Goal: Obtain resource: Obtain resource

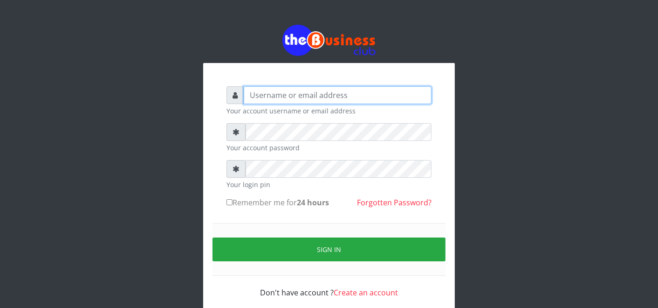
click at [266, 97] on input "text" at bounding box center [338, 95] width 188 height 18
type input "F"
type input "father"
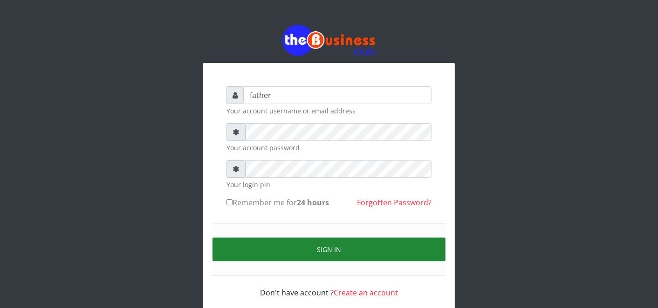
click at [314, 252] on button "Sign in" at bounding box center [329, 249] width 233 height 24
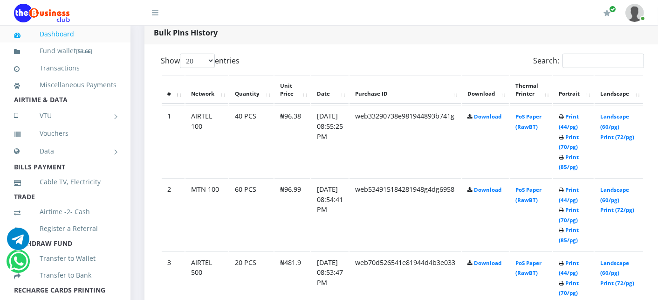
scroll to position [497, 0]
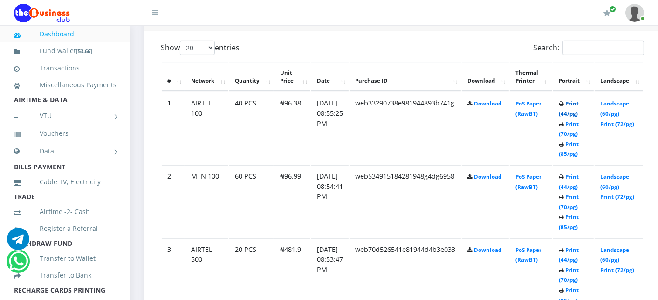
click at [579, 103] on link "Print (44/pg)" at bounding box center [569, 108] width 20 height 17
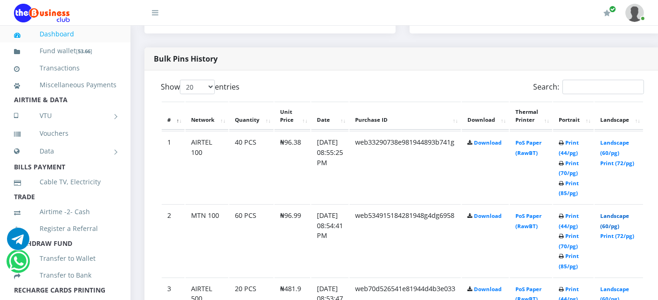
click at [623, 215] on link "Landscape (60/pg)" at bounding box center [614, 220] width 29 height 17
click at [579, 139] on link "Print (44/pg)" at bounding box center [569, 147] width 20 height 17
click at [579, 143] on link "Print (44/pg)" at bounding box center [569, 147] width 20 height 17
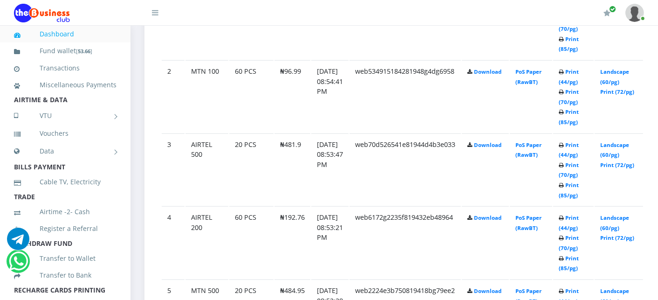
scroll to position [603, 0]
click at [578, 142] on link "Print (44/pg)" at bounding box center [569, 148] width 20 height 17
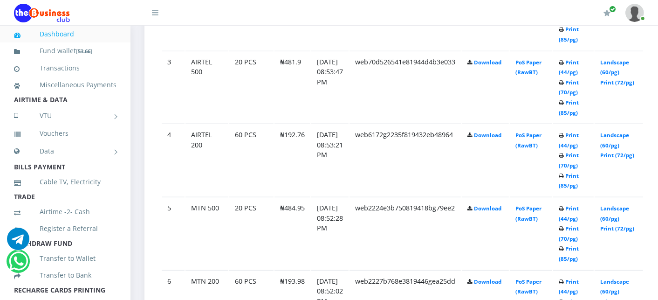
scroll to position [686, 0]
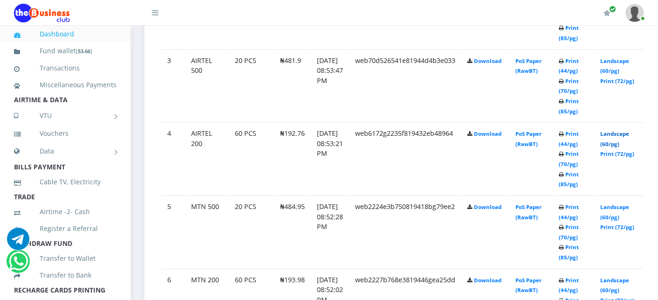
click at [628, 133] on link "Landscape (60/pg)" at bounding box center [614, 138] width 29 height 17
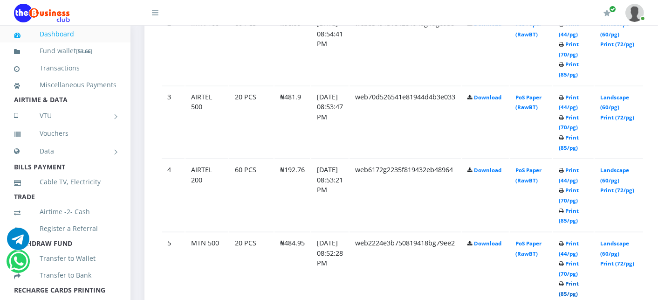
scroll to position [686, 0]
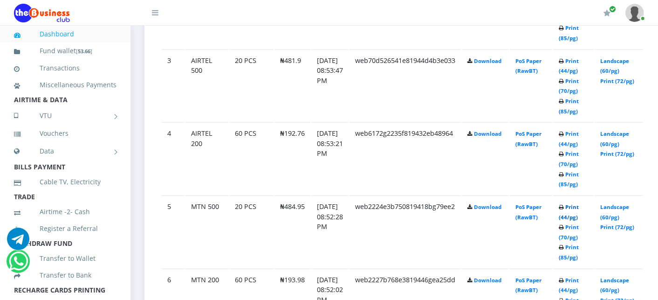
click at [579, 206] on link "Print (44/pg)" at bounding box center [569, 211] width 20 height 17
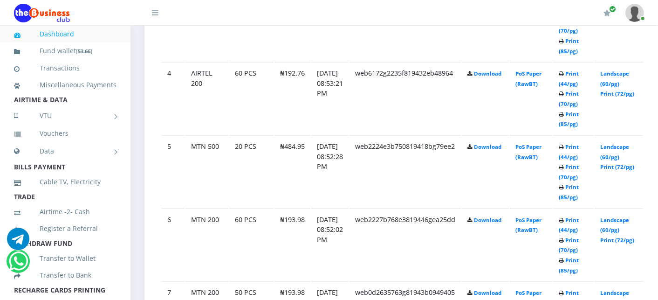
scroll to position [768, 0]
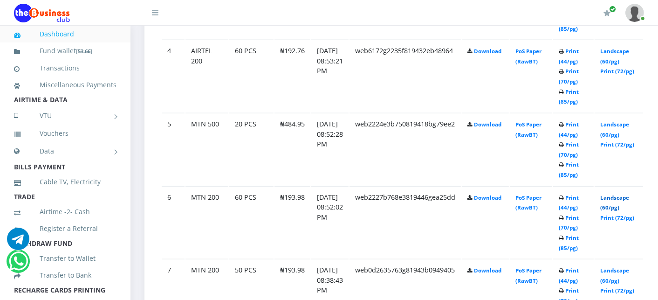
click at [625, 194] on link "Landscape (60/pg)" at bounding box center [614, 202] width 29 height 17
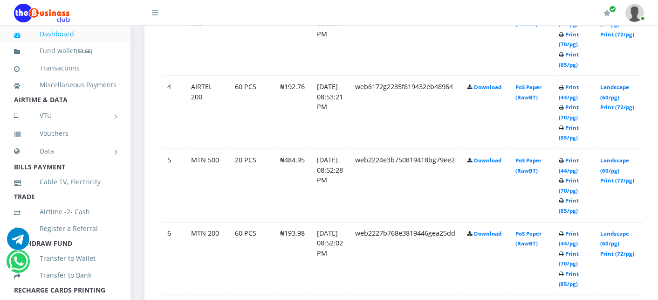
scroll to position [768, 0]
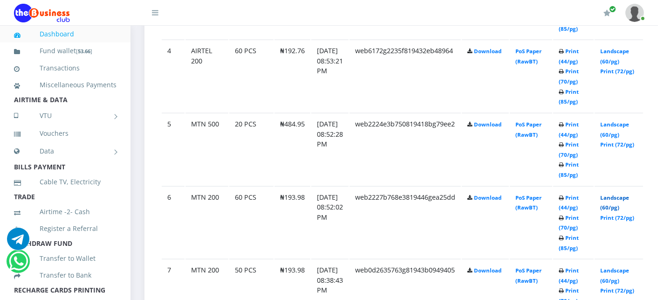
click at [629, 194] on link "Landscape (60/pg)" at bounding box center [614, 202] width 29 height 17
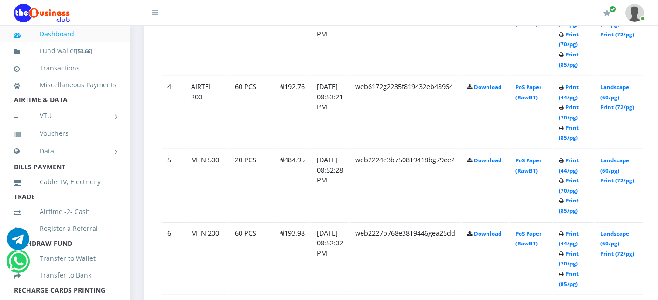
scroll to position [768, 0]
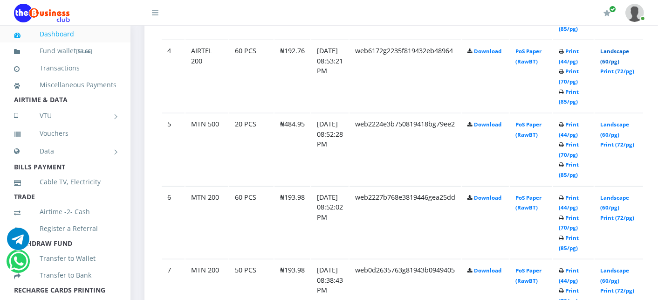
click at [618, 49] on link "Landscape (60/pg)" at bounding box center [614, 56] width 29 height 17
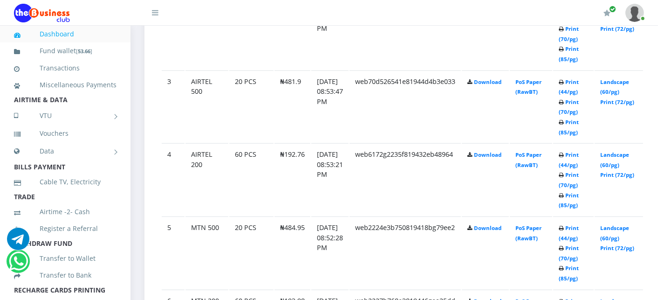
scroll to position [644, 0]
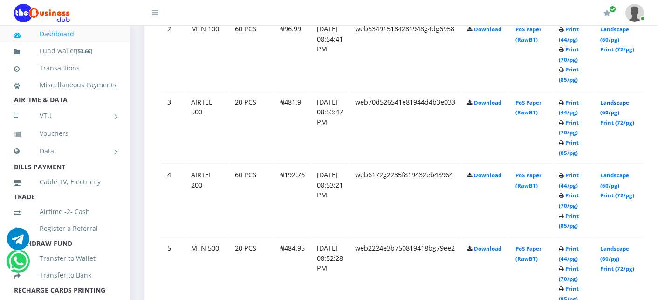
click at [617, 101] on link "Landscape (60/pg)" at bounding box center [614, 107] width 29 height 17
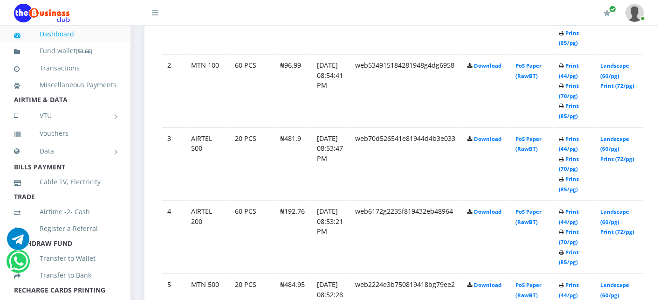
scroll to position [644, 0]
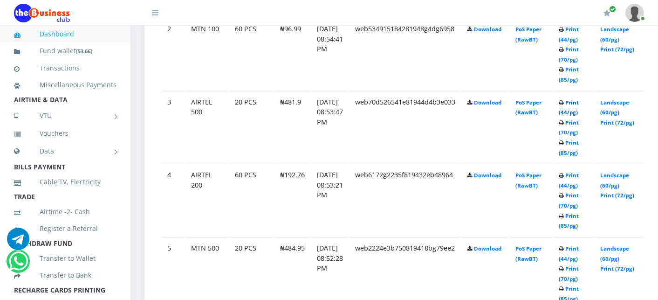
click at [579, 103] on link "Print (44/pg)" at bounding box center [569, 107] width 20 height 17
